Goal: Task Accomplishment & Management: Manage account settings

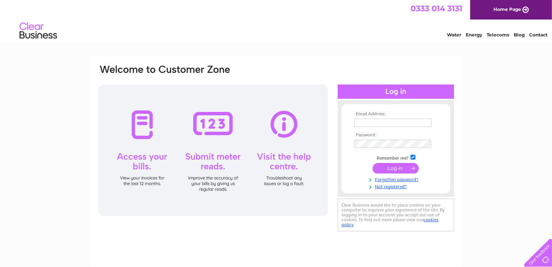
click at [388, 121] on input "text" at bounding box center [393, 123] width 77 height 8
type input "kaye@derwas.co.uk"
click at [395, 169] on input "submit" at bounding box center [396, 168] width 46 height 11
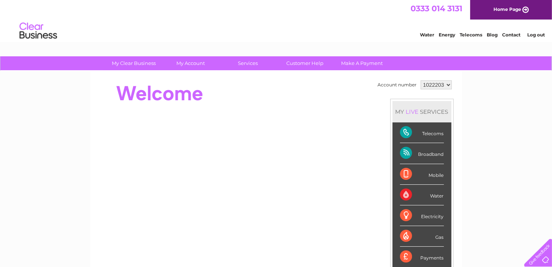
click at [406, 150] on div "Broadband" at bounding box center [422, 153] width 44 height 21
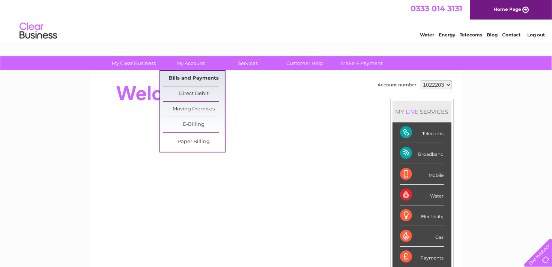
click at [197, 78] on link "Bills and Payments" at bounding box center [194, 78] width 62 height 15
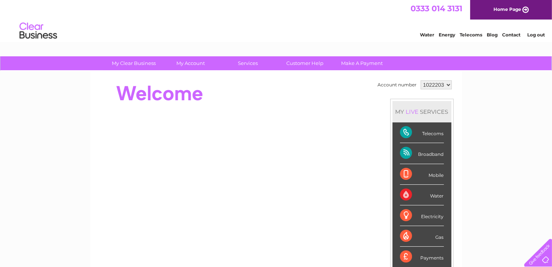
scroll to position [75, 0]
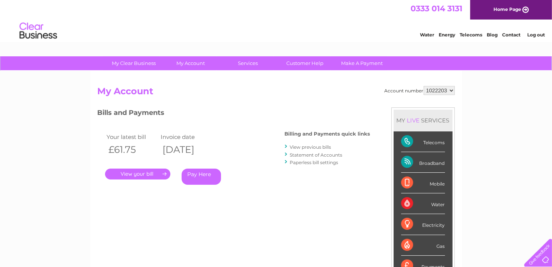
click at [142, 172] on link "." at bounding box center [137, 174] width 65 height 11
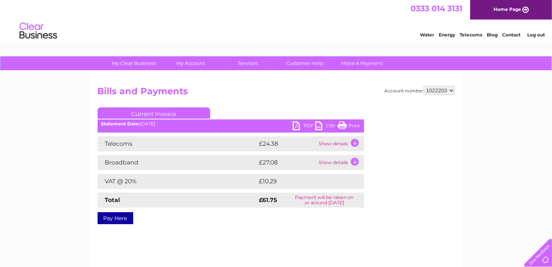
click at [511, 37] on link "Contact" at bounding box center [512, 35] width 18 height 6
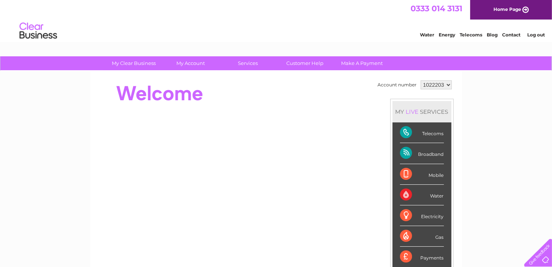
click at [545, 254] on div at bounding box center [537, 251] width 31 height 31
click at [508, 33] on link "Contact" at bounding box center [512, 35] width 18 height 6
click at [449, 84] on select "1022203" at bounding box center [436, 84] width 31 height 9
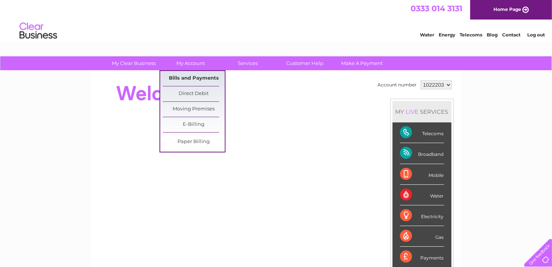
click at [192, 76] on link "Bills and Payments" at bounding box center [194, 78] width 62 height 15
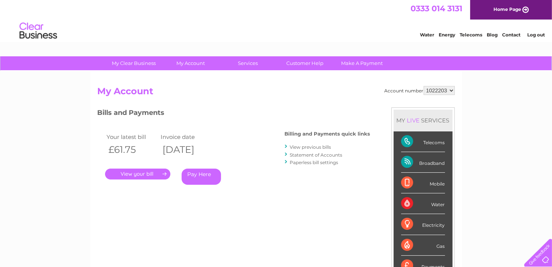
click at [136, 173] on link "." at bounding box center [137, 174] width 65 height 11
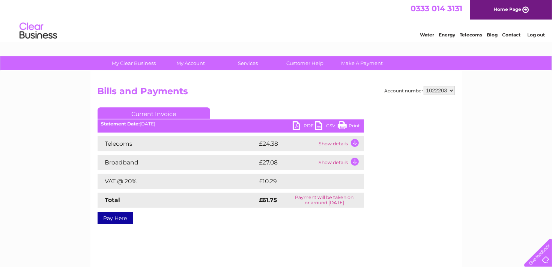
click at [308, 123] on link "PDF" at bounding box center [304, 126] width 23 height 11
